Goal: Transaction & Acquisition: Purchase product/service

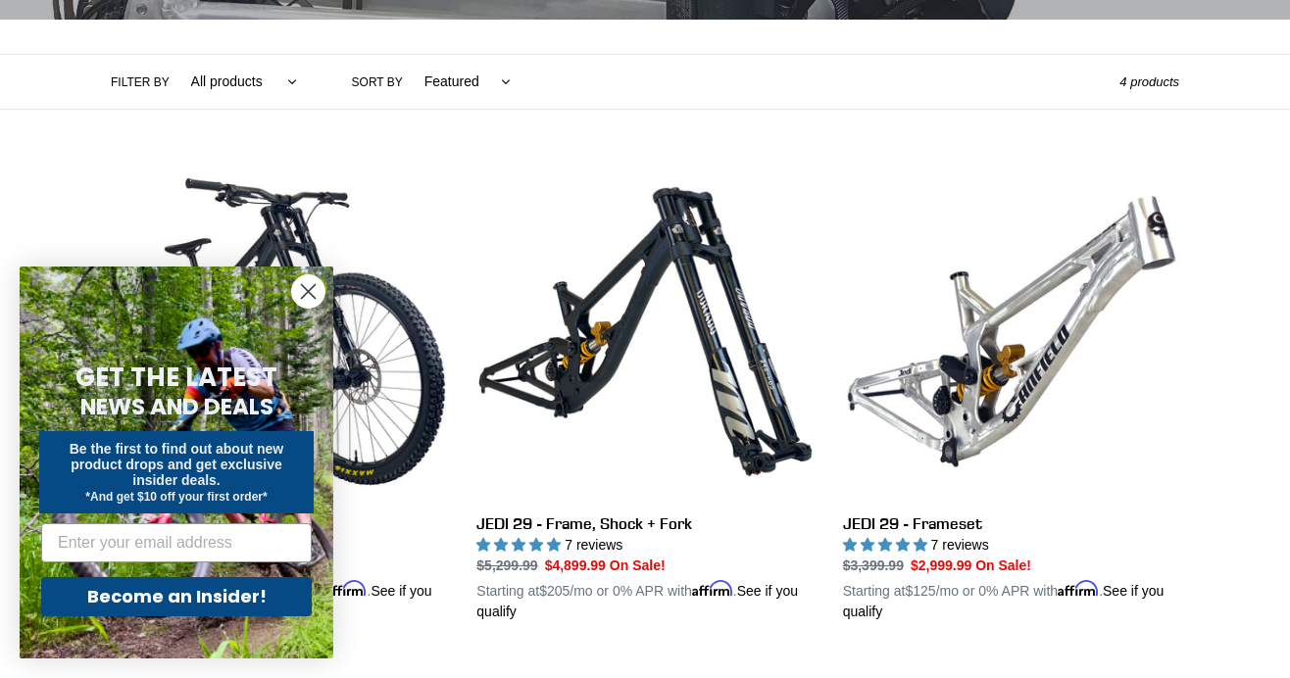
click at [302, 294] on circle "Close dialog" at bounding box center [308, 291] width 32 height 32
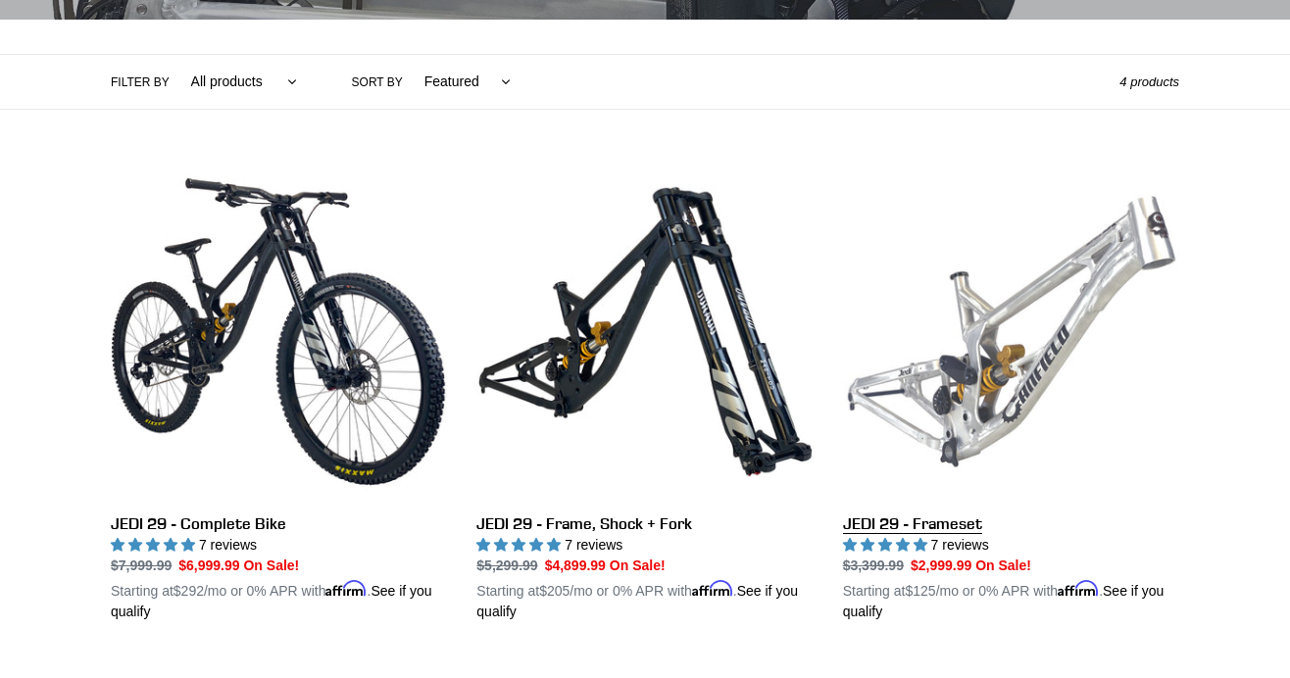
click at [997, 388] on link "JEDI 29 - Frameset" at bounding box center [1011, 393] width 336 height 459
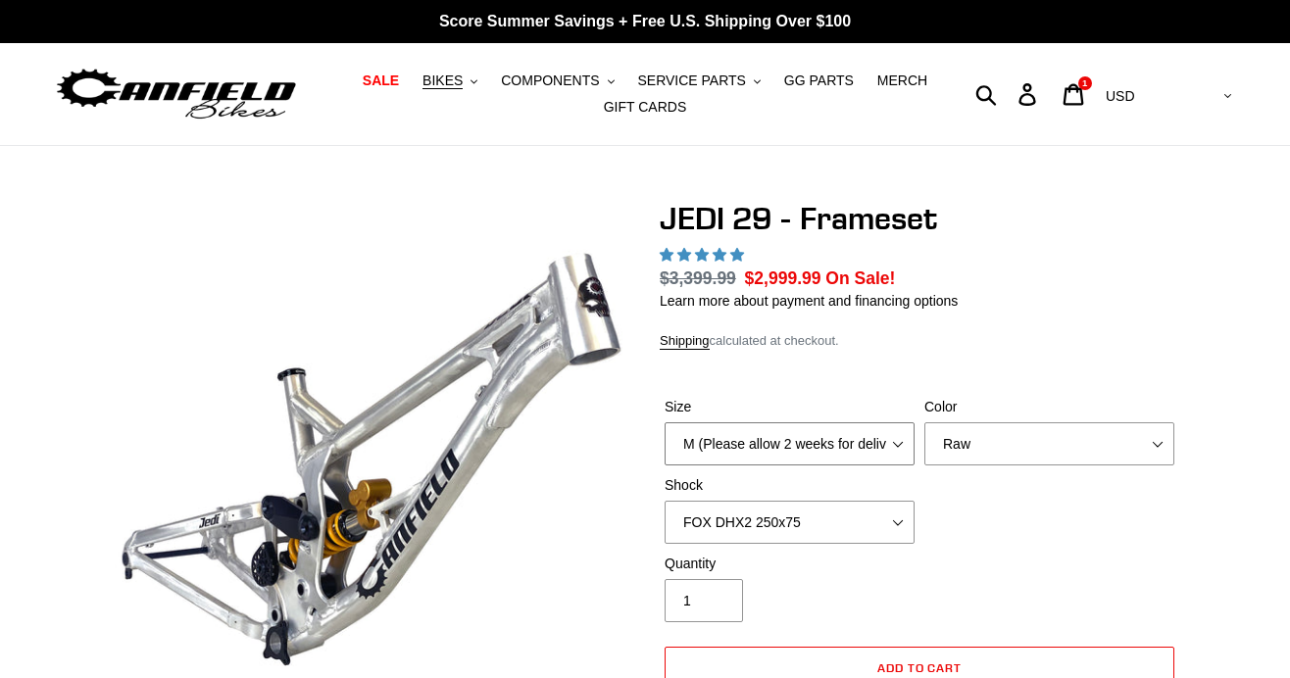
scroll to position [198, 0]
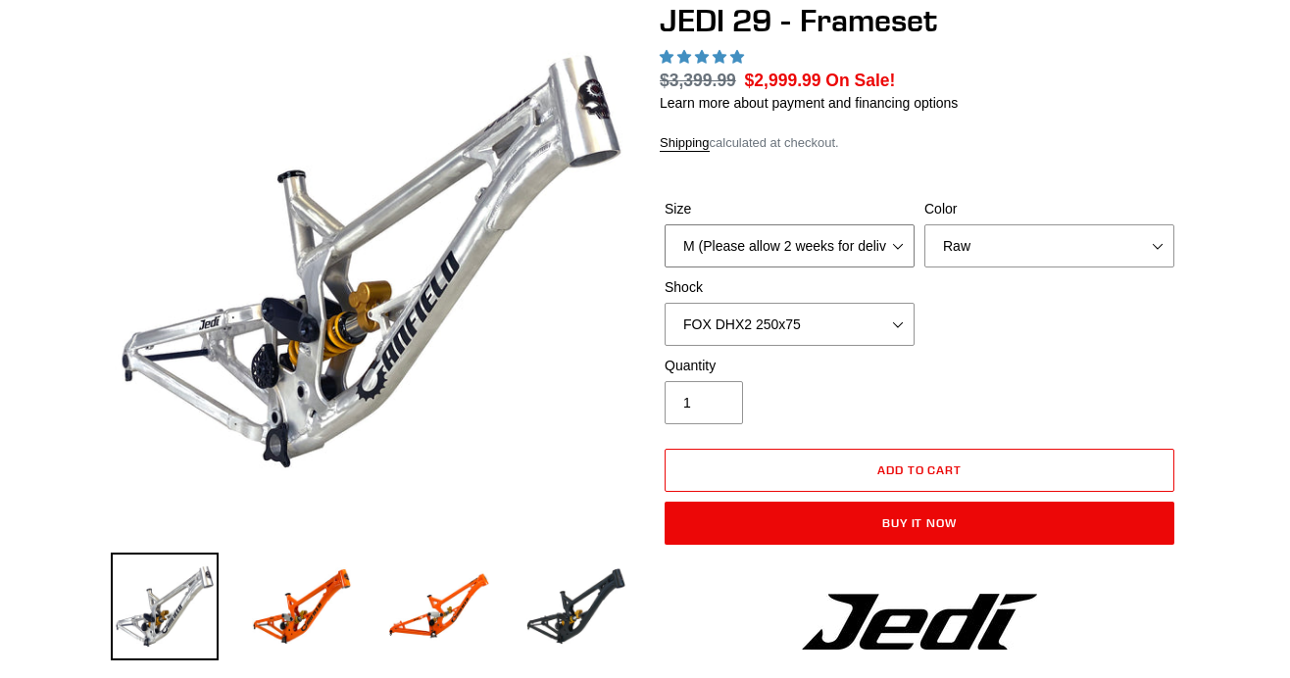
click at [807, 249] on select "M (Please allow 2 weeks for delivery) L (Please allow 2 weeks for delivery) XL" at bounding box center [790, 245] width 250 height 43
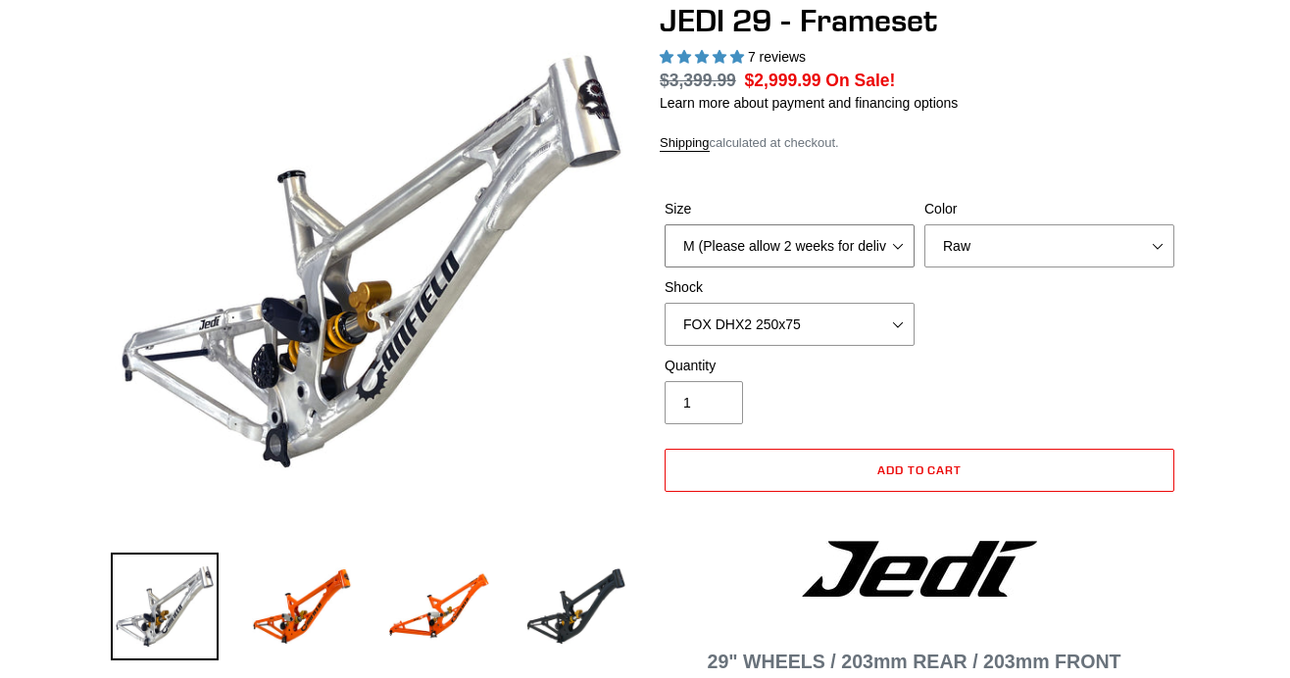
select select "L (Please allow 2 weeks for delivery)"
click at [665, 224] on select "M (Please allow 2 weeks for delivery) L (Please allow 2 weeks for delivery) XL" at bounding box center [790, 245] width 250 height 43
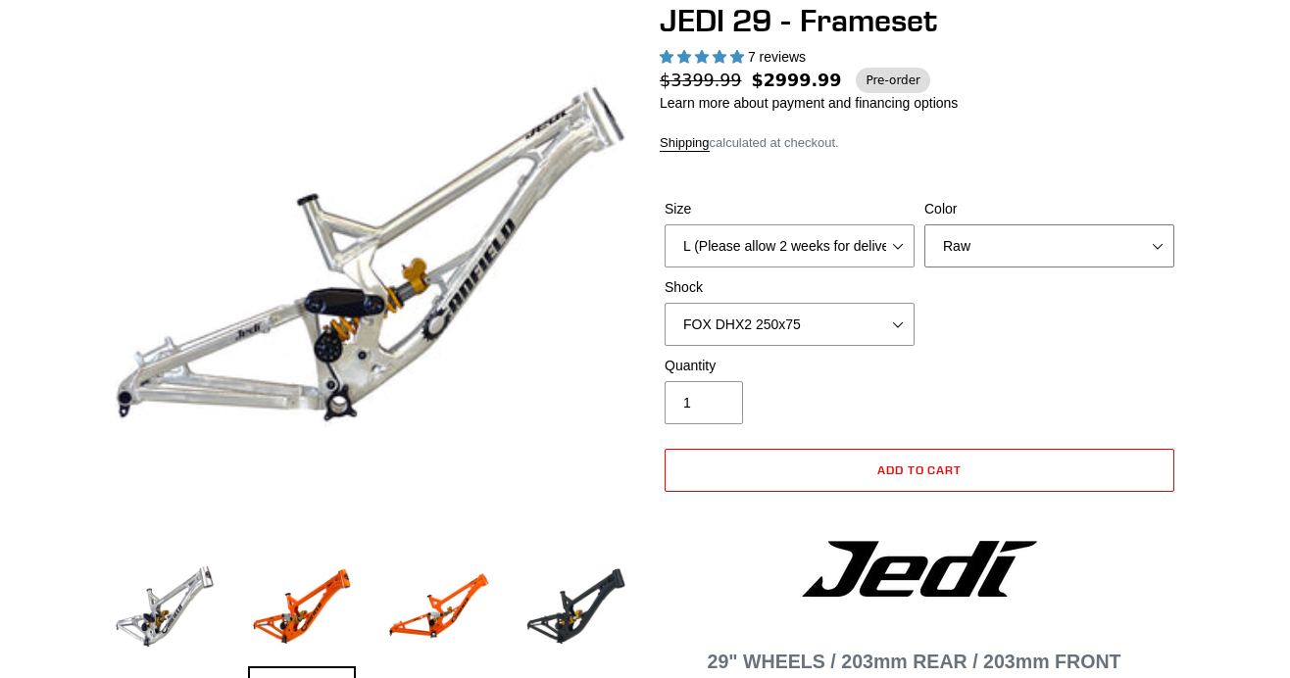
click at [957, 246] on select "Orange Raw Stealth Black" at bounding box center [1049, 245] width 250 height 43
select select "highest-rating"
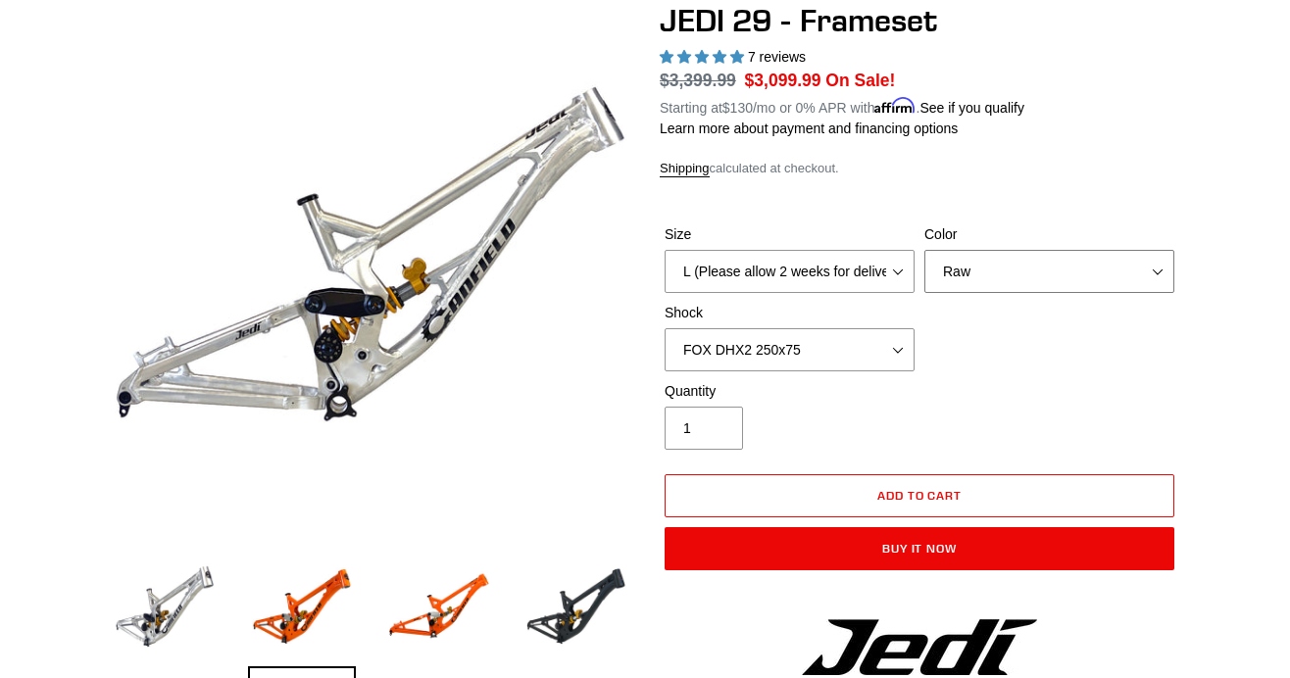
select select "Orange"
click at [924, 250] on select "Orange Raw Stealth Black" at bounding box center [1049, 271] width 250 height 43
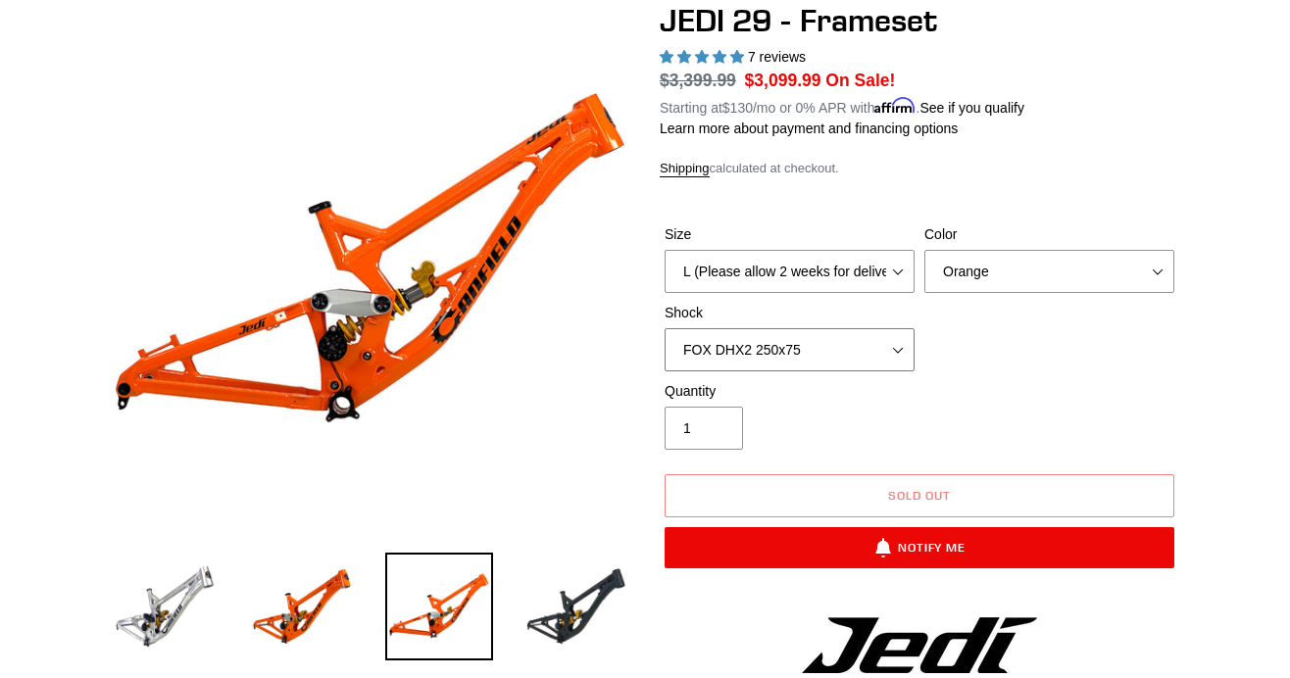
click at [882, 343] on select "No Shock FOX DHX2 250x75 RockShox Vivid Ultimate DH 250x75 EXT e-Storia LOX V3" at bounding box center [790, 349] width 250 height 43
click at [665, 328] on select "No Shock FOX DHX2 250x75 RockShox Vivid Ultimate DH 250x75 EXT e-Storia LOX V3" at bounding box center [790, 349] width 250 height 43
click at [850, 350] on select "No Shock FOX DHX2 250x75 RockShox Vivid Ultimate DH 250x75 EXT e-Storia LOX V3" at bounding box center [790, 349] width 250 height 43
click at [665, 328] on select "No Shock FOX DHX2 250x75 RockShox Vivid Ultimate DH 250x75 EXT e-Storia LOX V3" at bounding box center [790, 349] width 250 height 43
click at [836, 351] on select "No Shock FOX DHX2 250x75 RockShox Vivid Ultimate DH 250x75 EXT e-Storia LOX V3" at bounding box center [790, 349] width 250 height 43
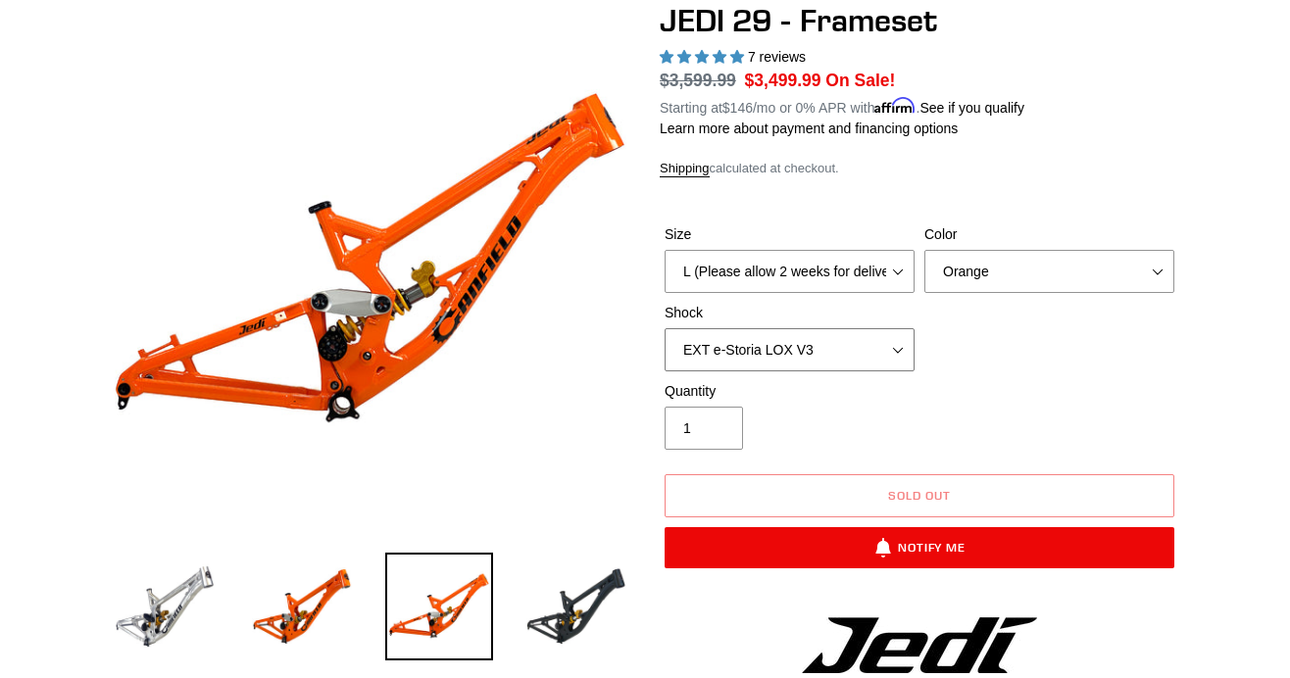
select select "RockShox Vivid Ultimate DH 250x75"
click at [665, 328] on select "No Shock FOX DHX2 250x75 RockShox Vivid Ultimate DH 250x75 EXT e-Storia LOX V3" at bounding box center [790, 349] width 250 height 43
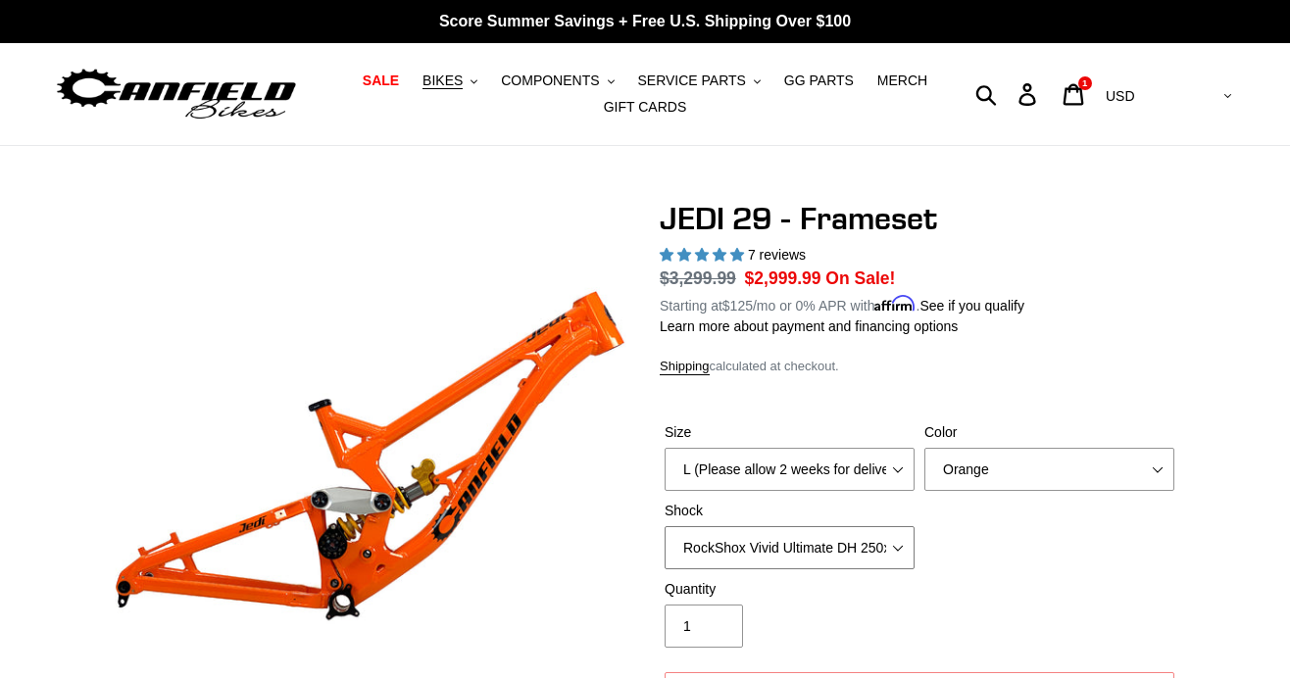
click at [896, 546] on select "No Shock FOX DHX2 250x75 RockShox Vivid Ultimate DH 250x75 EXT e-Storia LOX V3" at bounding box center [790, 547] width 250 height 43
